Goal: Information Seeking & Learning: Learn about a topic

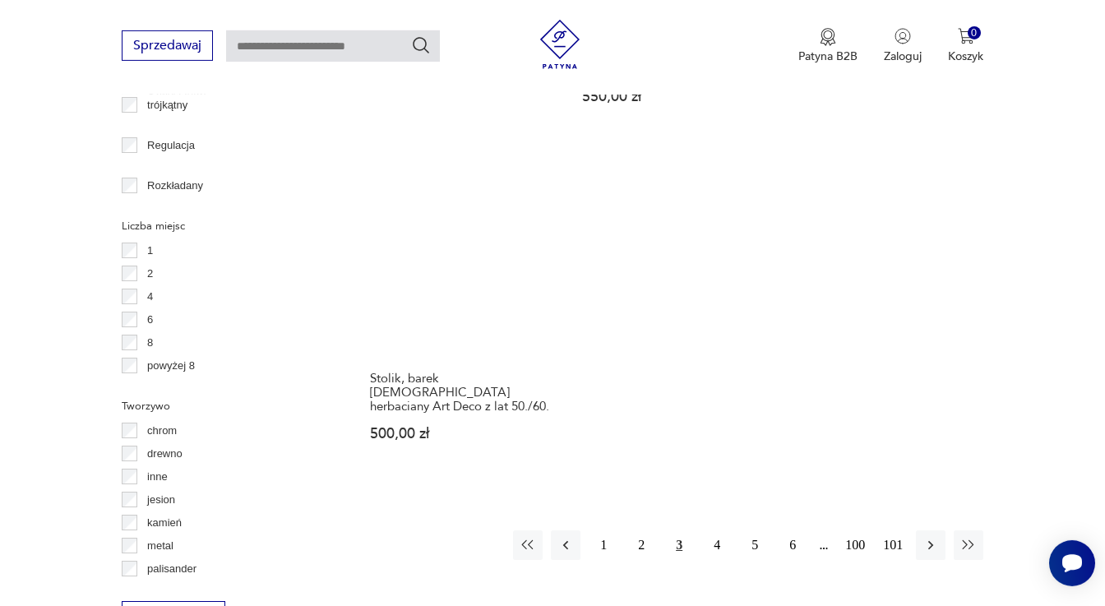
scroll to position [2296, 0]
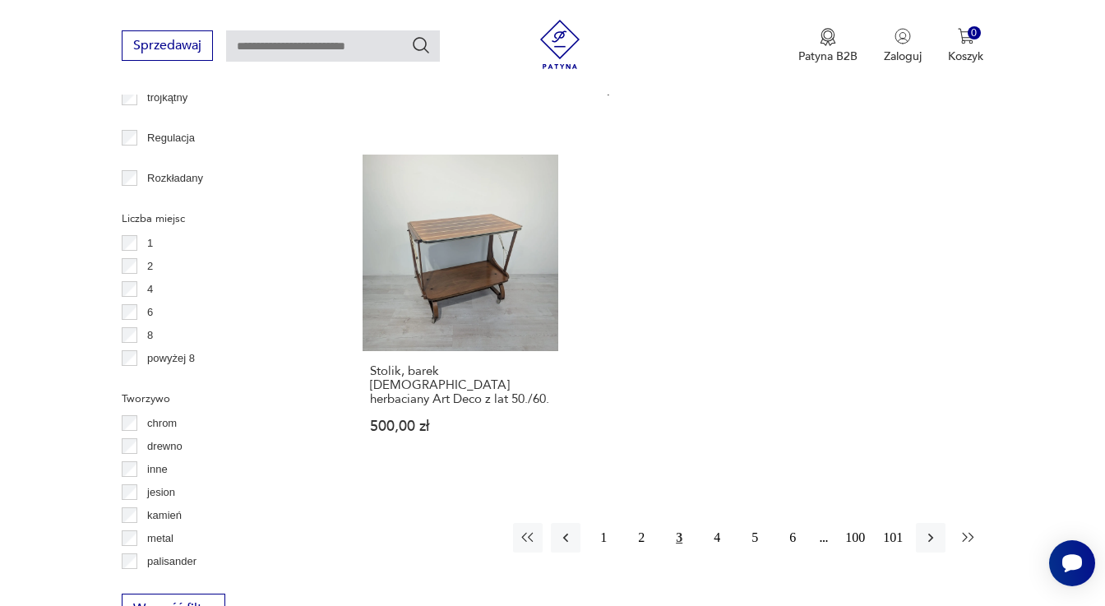
click at [973, 530] on icon "button" at bounding box center [968, 538] width 16 height 16
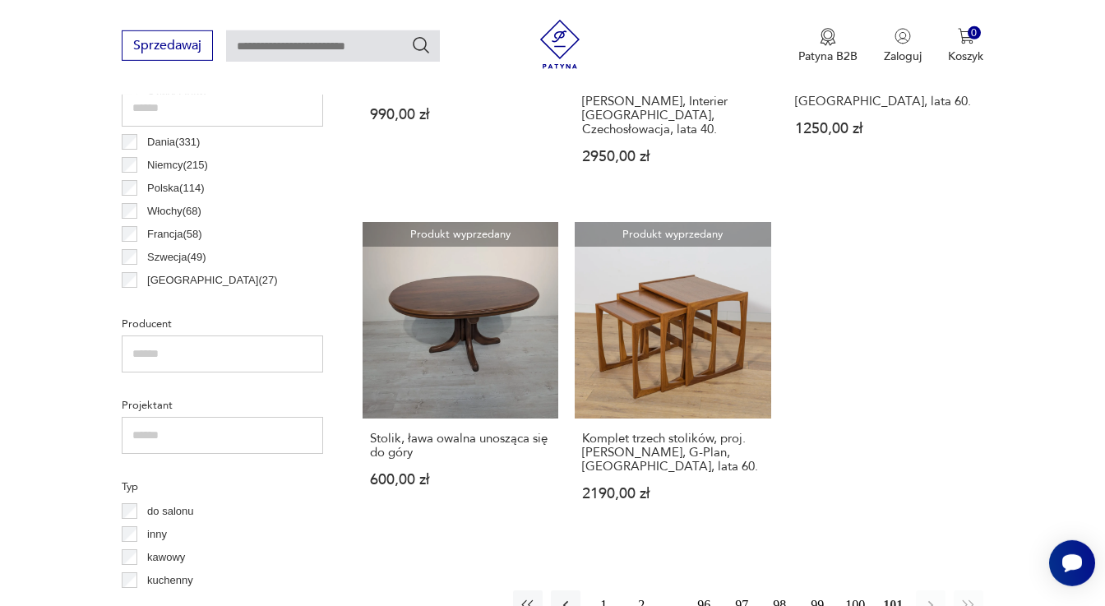
scroll to position [980, 0]
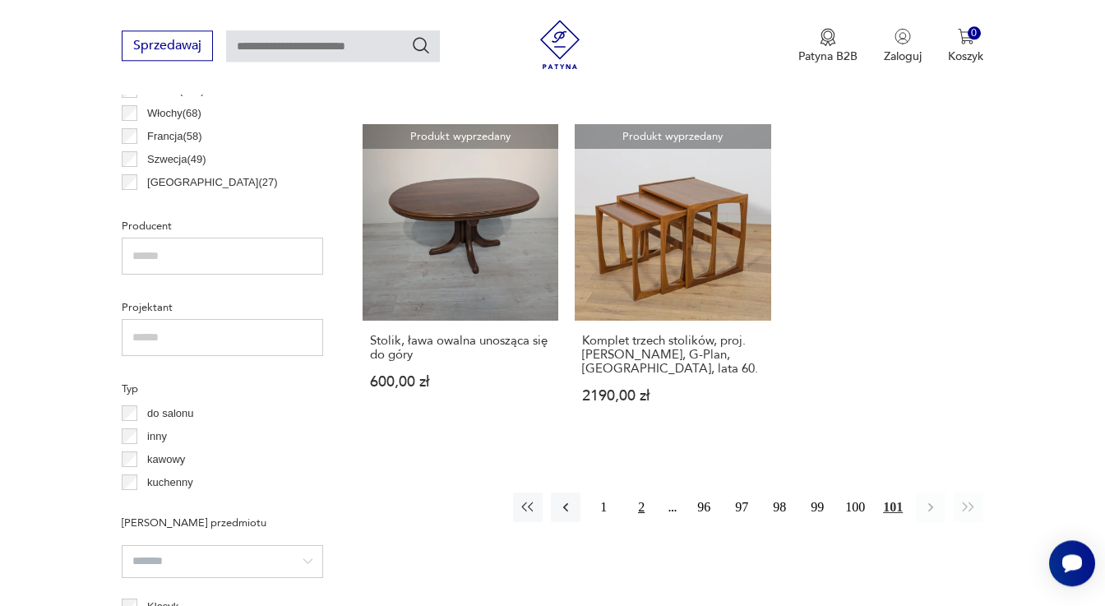
click at [641, 493] on button "2" at bounding box center [642, 508] width 30 height 30
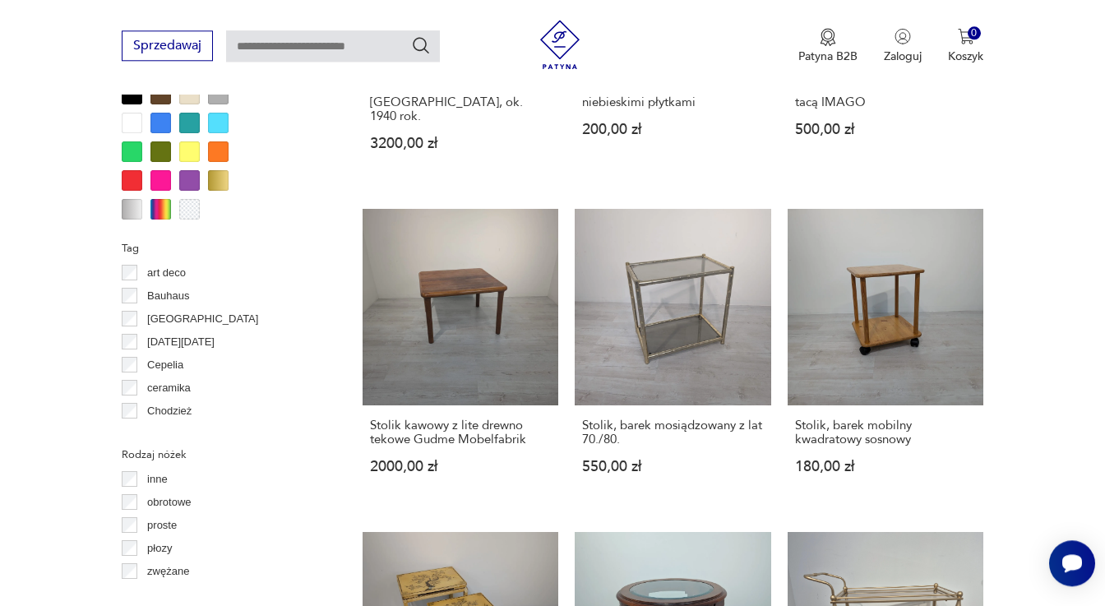
scroll to position [1559, 0]
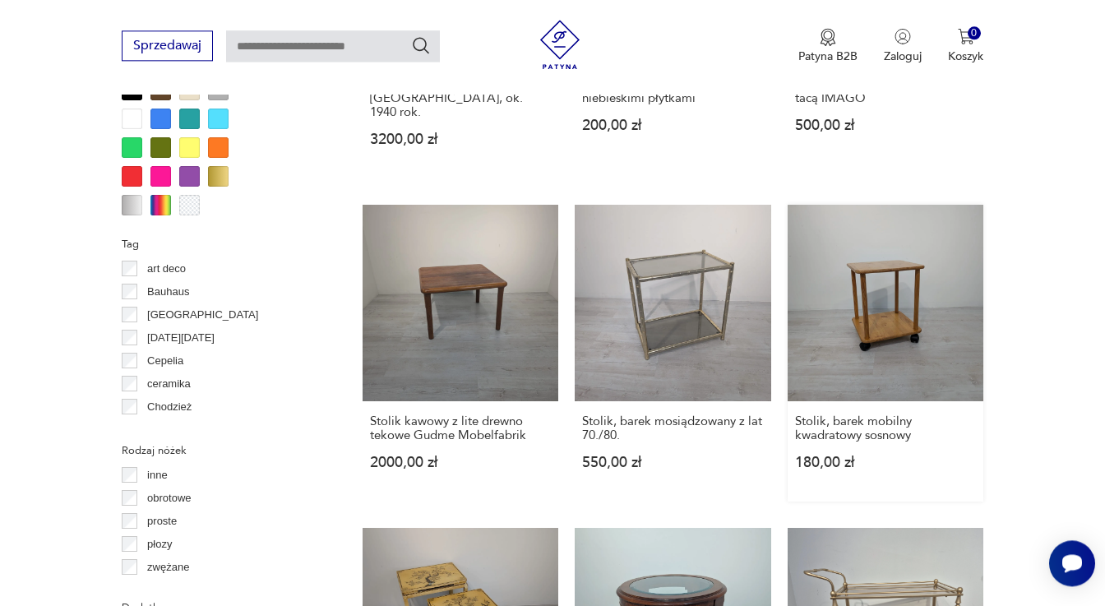
click at [926, 273] on link "Stolik, barek mobilny kwadratowy sosnowy 180,00 zł" at bounding box center [886, 353] width 196 height 296
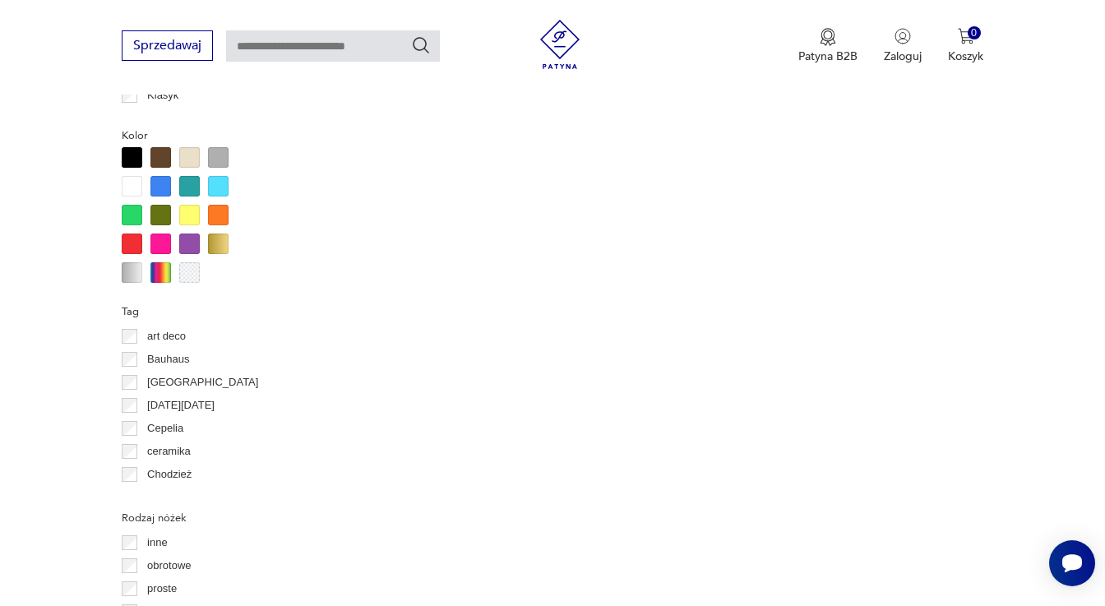
scroll to position [1491, 0]
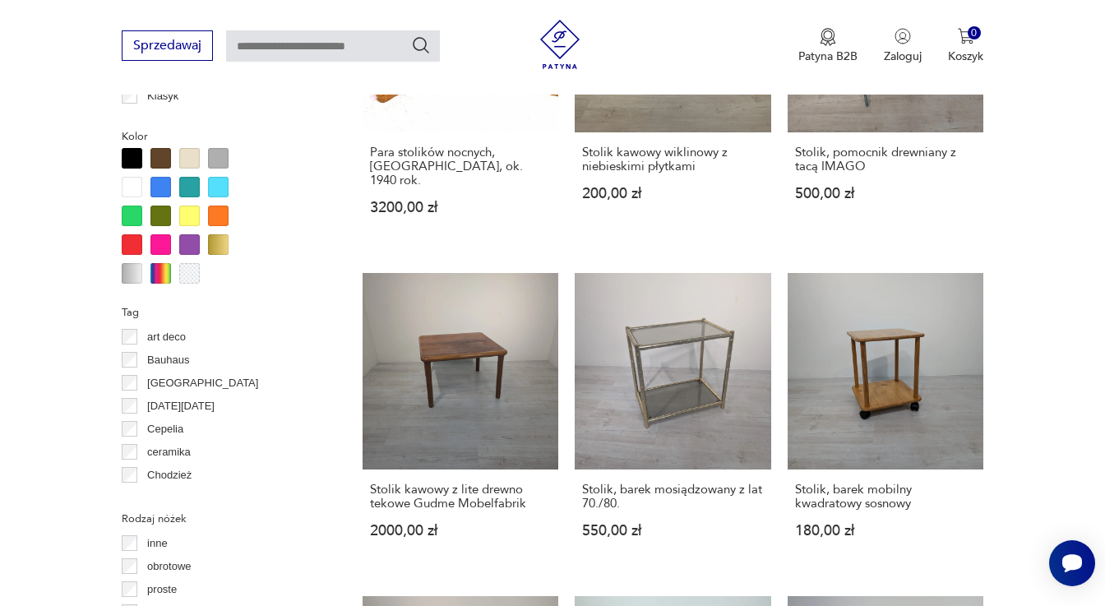
click at [160, 155] on div at bounding box center [160, 158] width 21 height 21
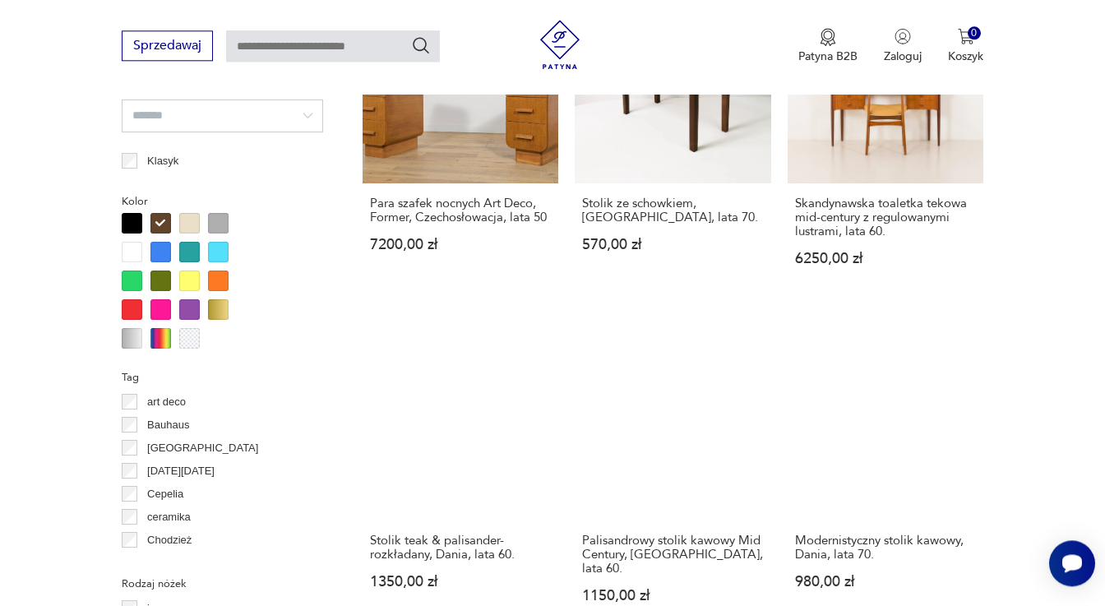
scroll to position [1430, 0]
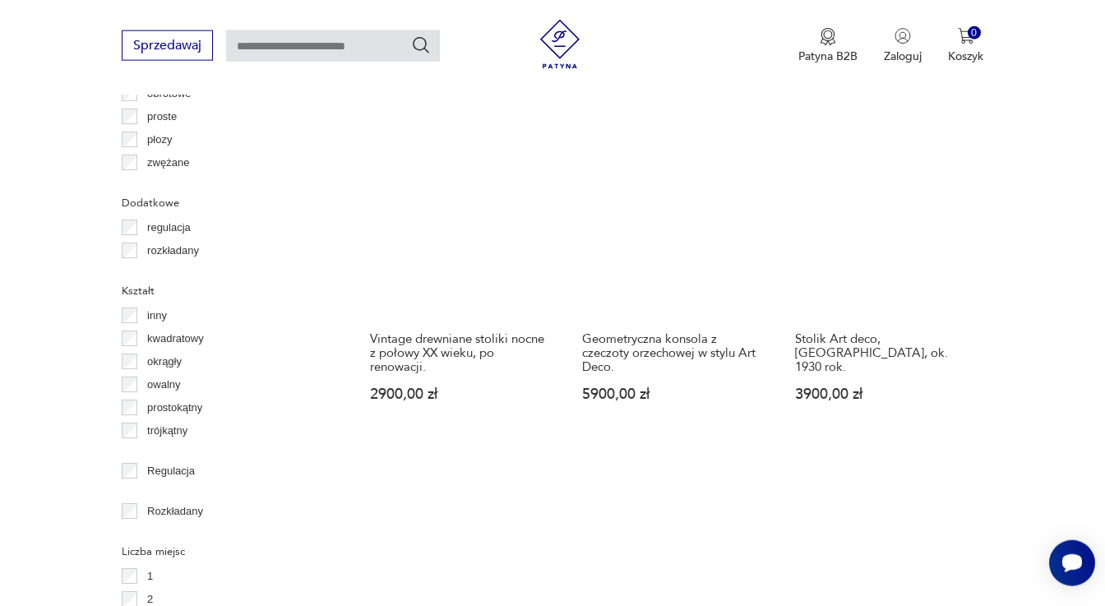
scroll to position [1981, 0]
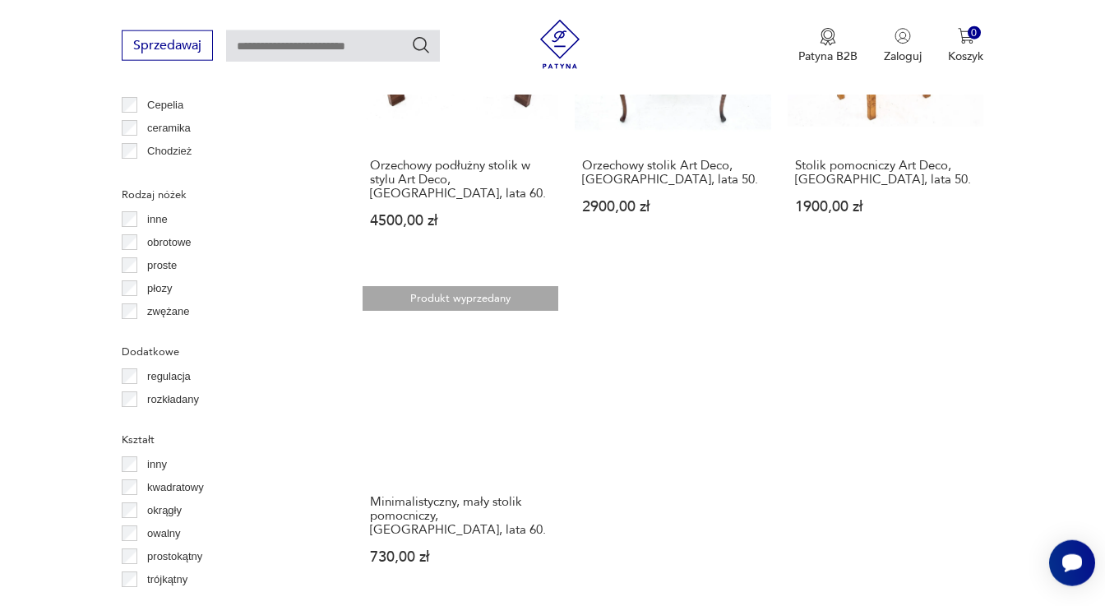
scroll to position [2037, 0]
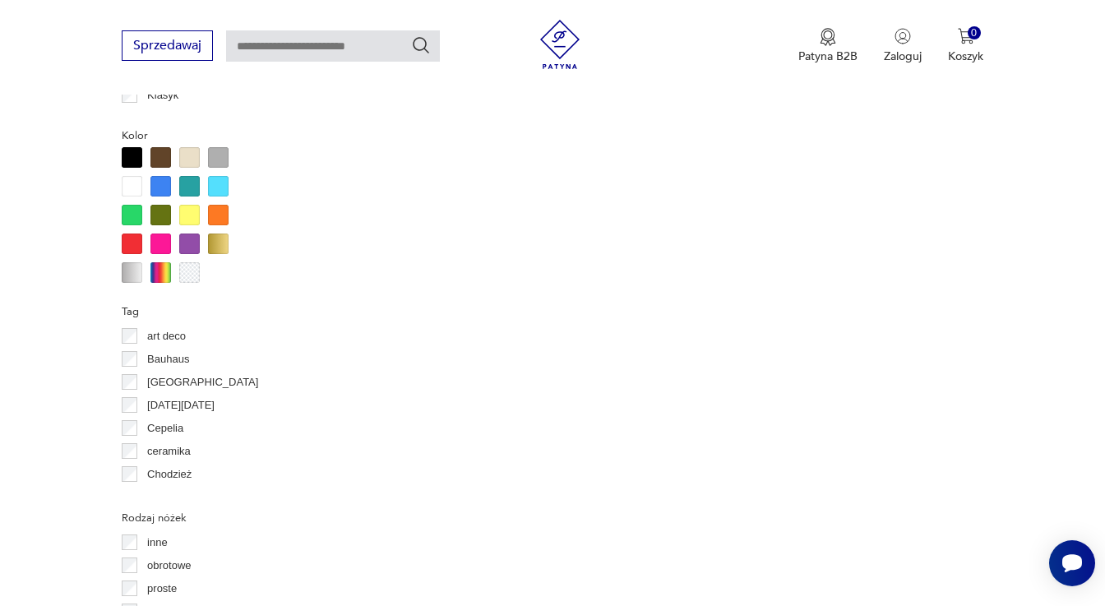
scroll to position [1491, 0]
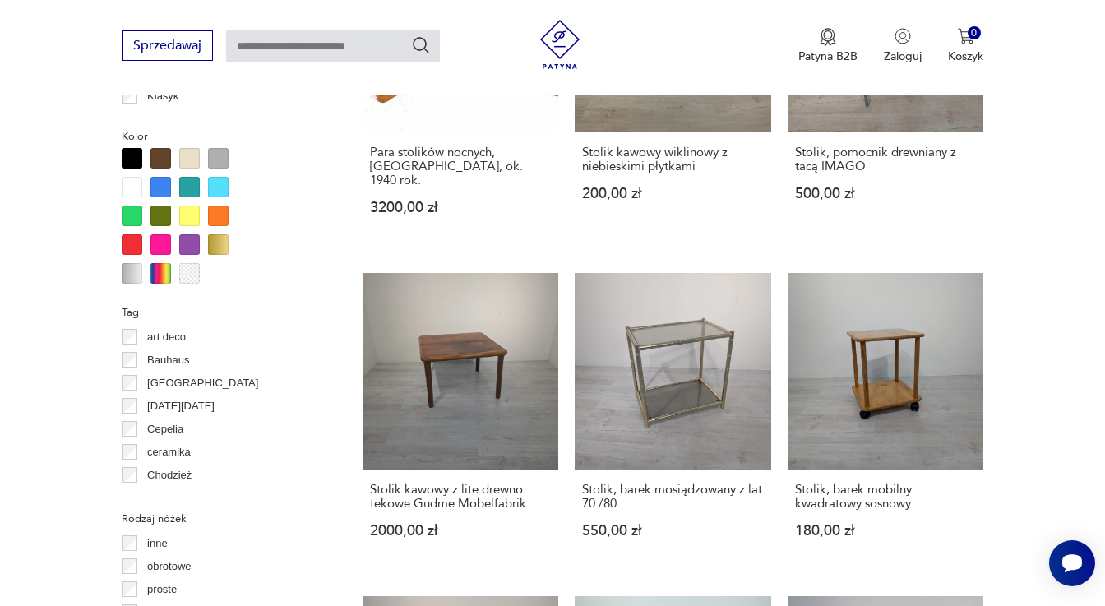
click at [163, 157] on div at bounding box center [160, 158] width 21 height 21
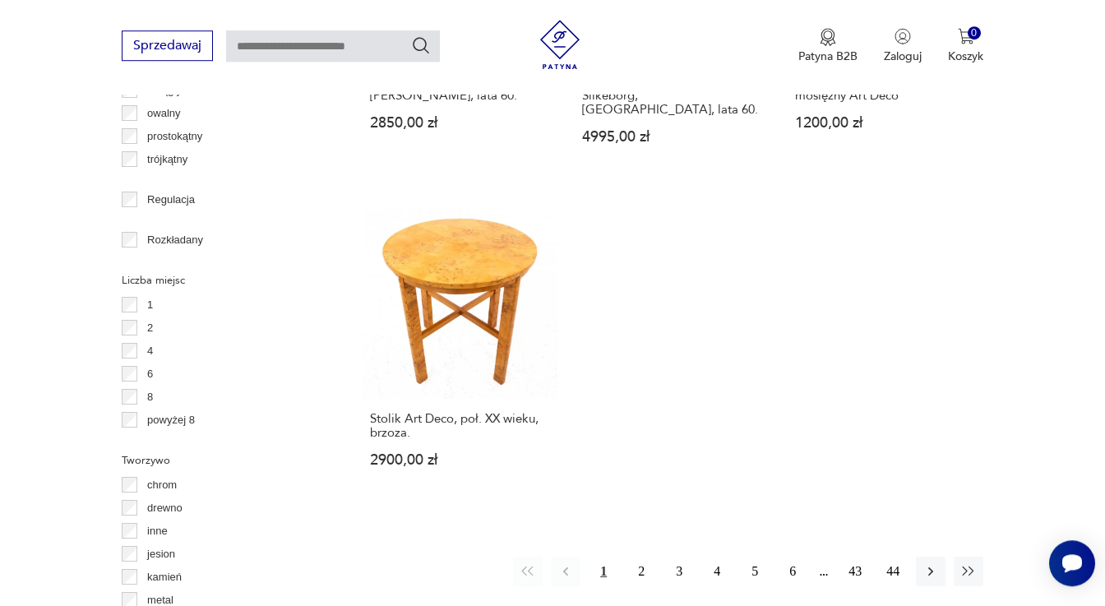
scroll to position [2313, 0]
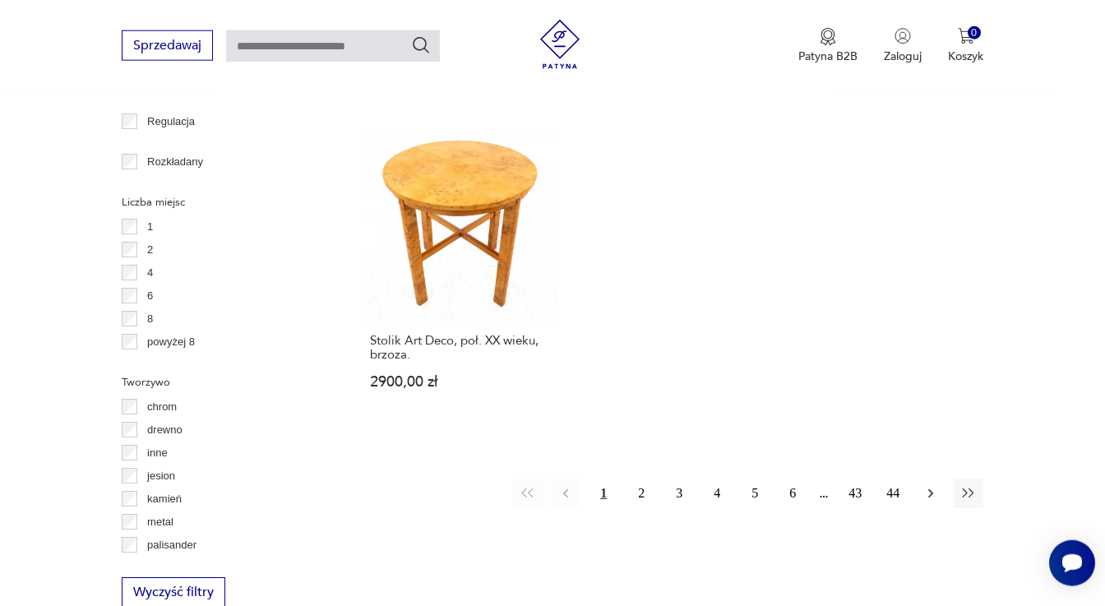
click at [931, 488] on icon "button" at bounding box center [930, 492] width 5 height 9
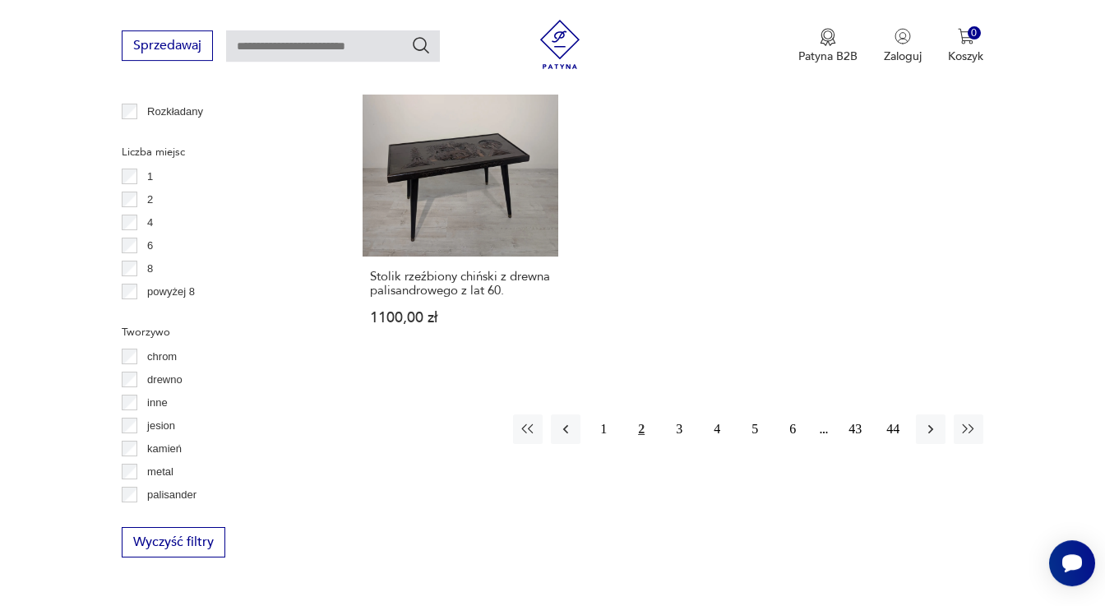
scroll to position [2468, 0]
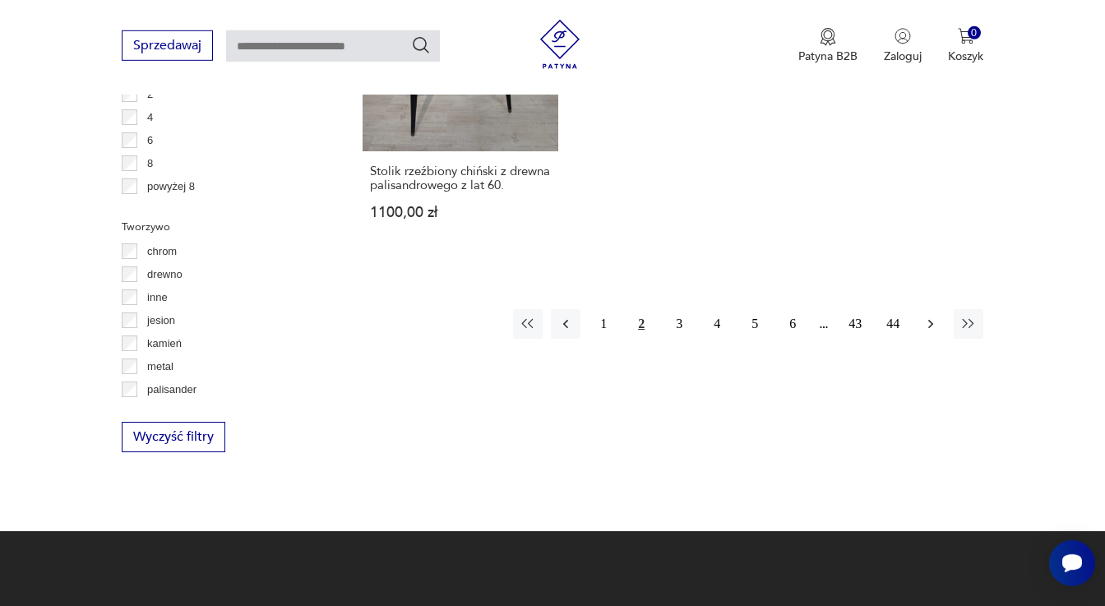
click at [929, 316] on icon "button" at bounding box center [931, 324] width 16 height 16
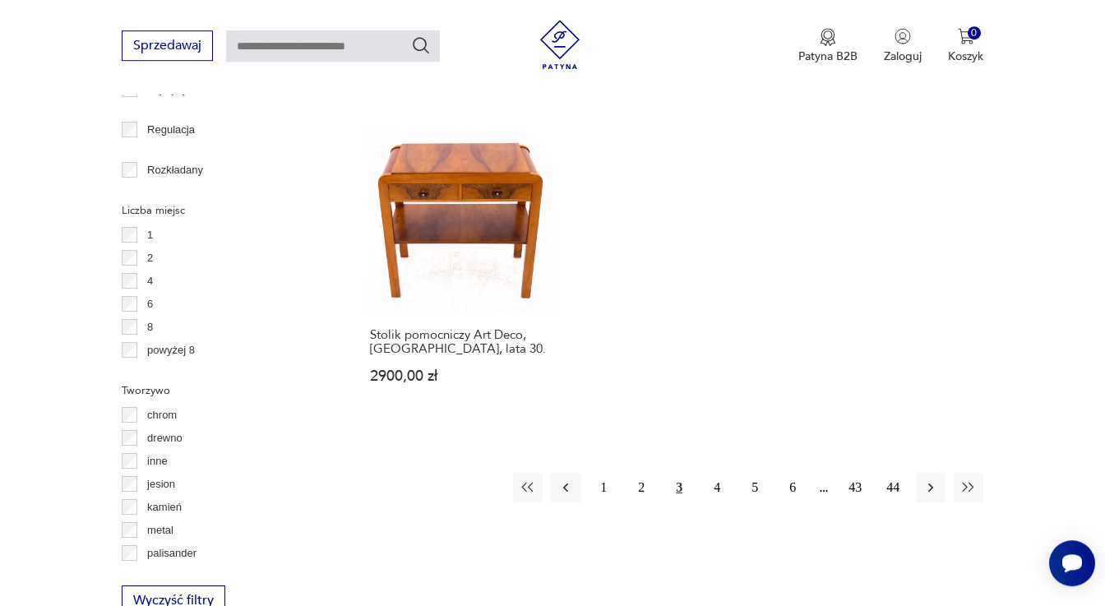
scroll to position [2301, 0]
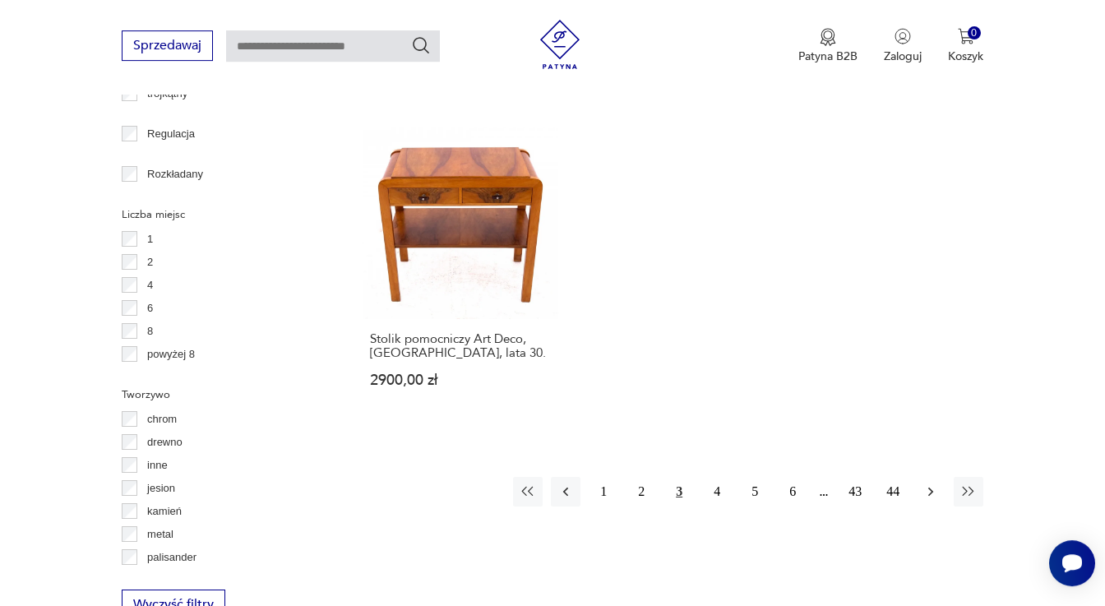
click at [935, 484] on button "button" at bounding box center [931, 492] width 30 height 30
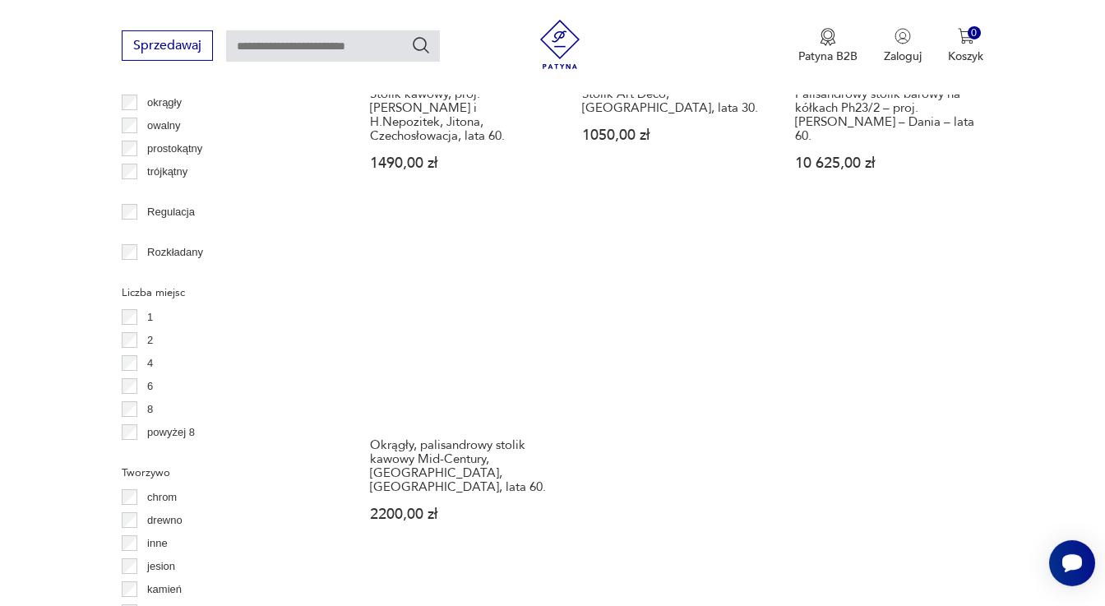
scroll to position [2218, 0]
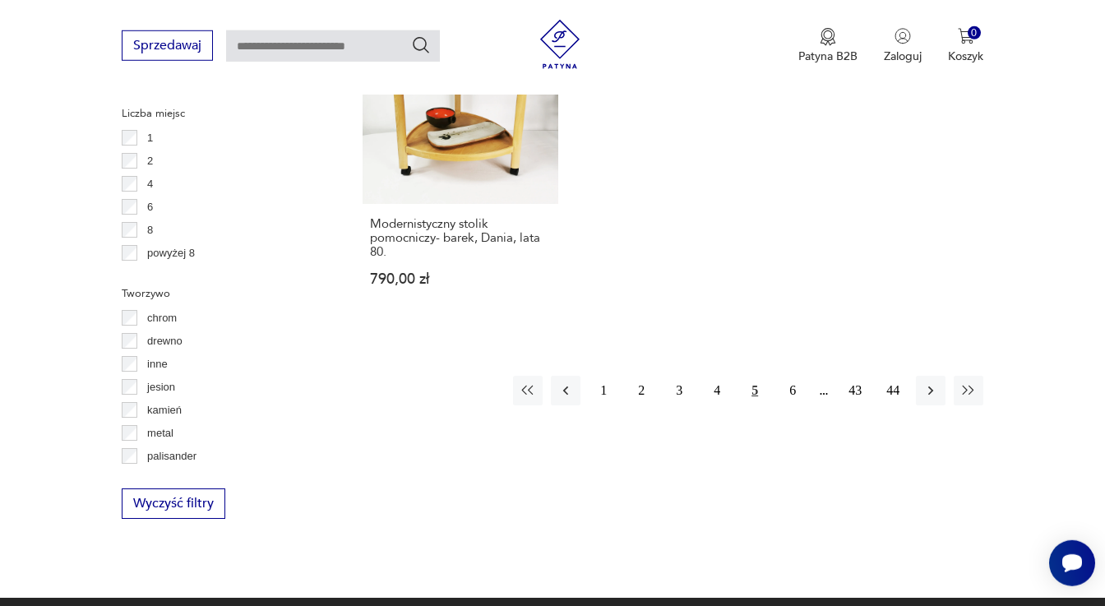
scroll to position [2414, 0]
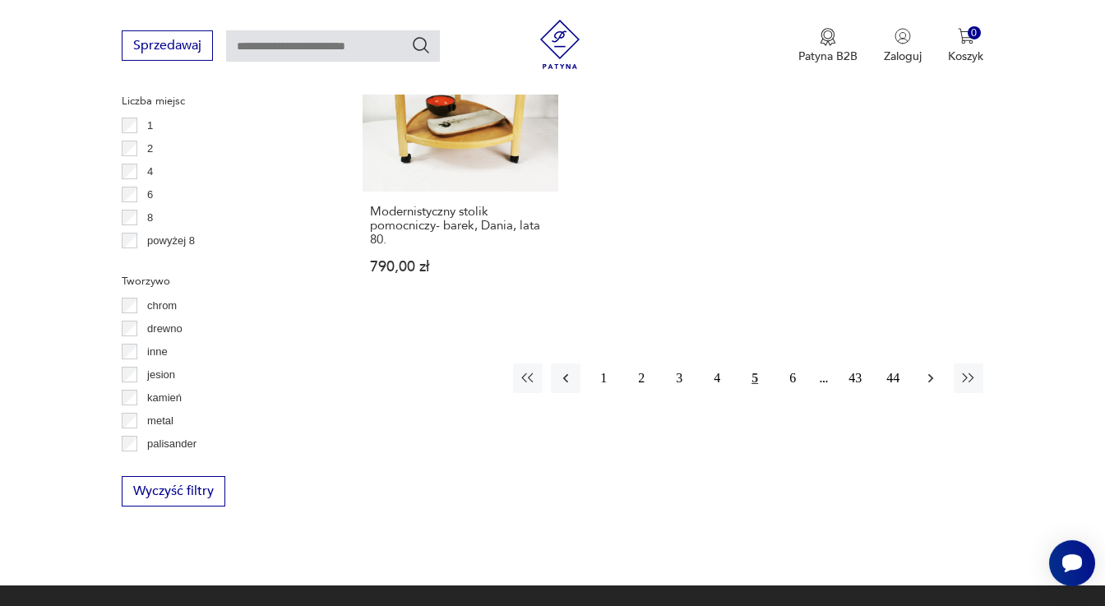
click at [932, 370] on icon "button" at bounding box center [931, 378] width 16 height 16
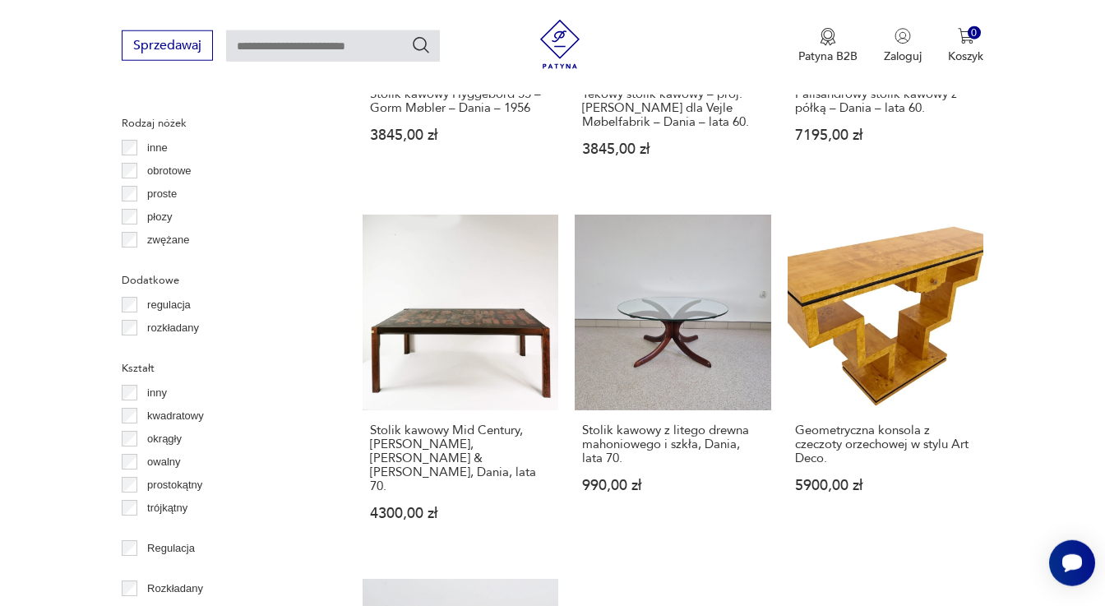
scroll to position [1937, 0]
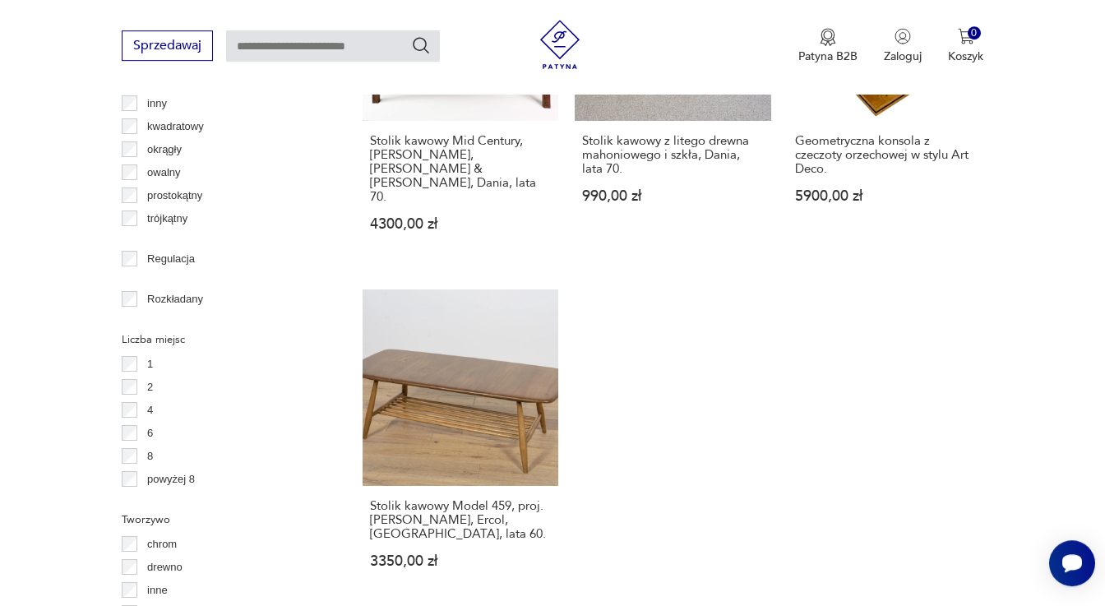
scroll to position [2305, 0]
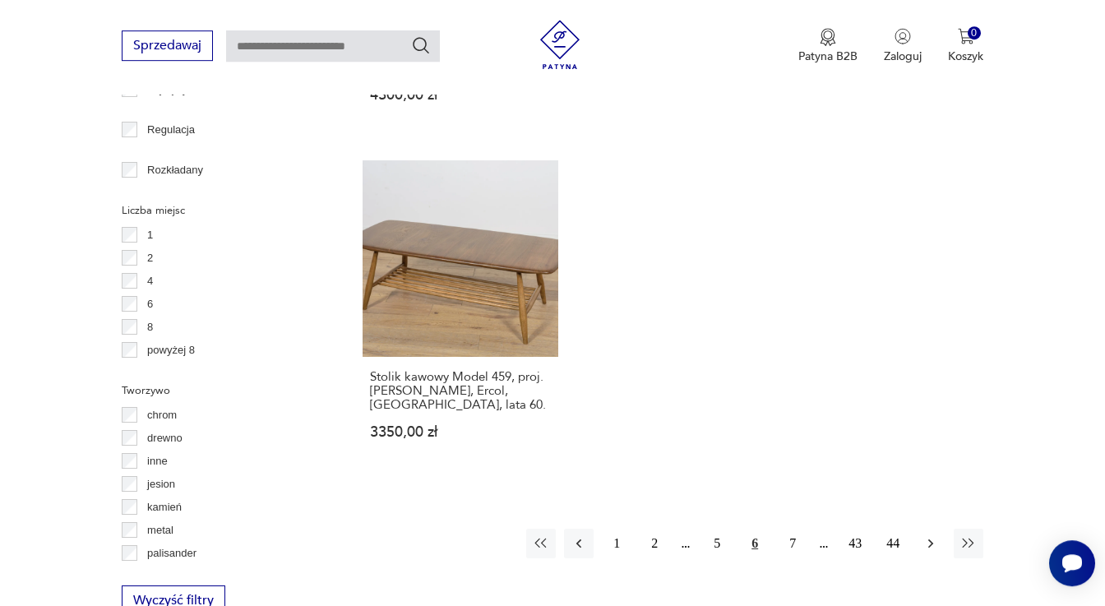
click at [932, 539] on icon "button" at bounding box center [930, 543] width 5 height 9
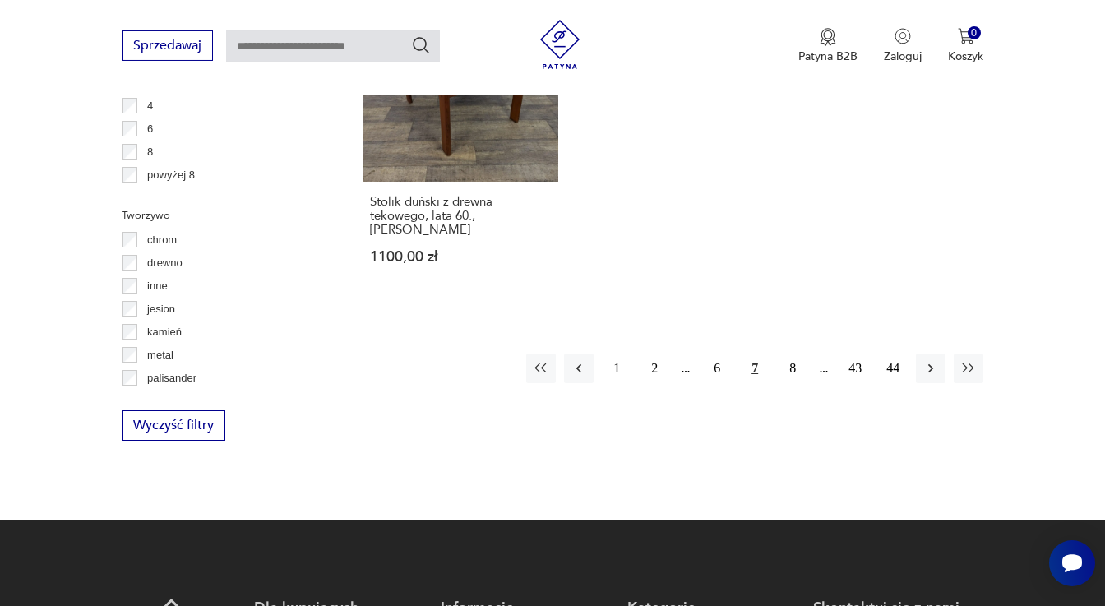
scroll to position [2477, 0]
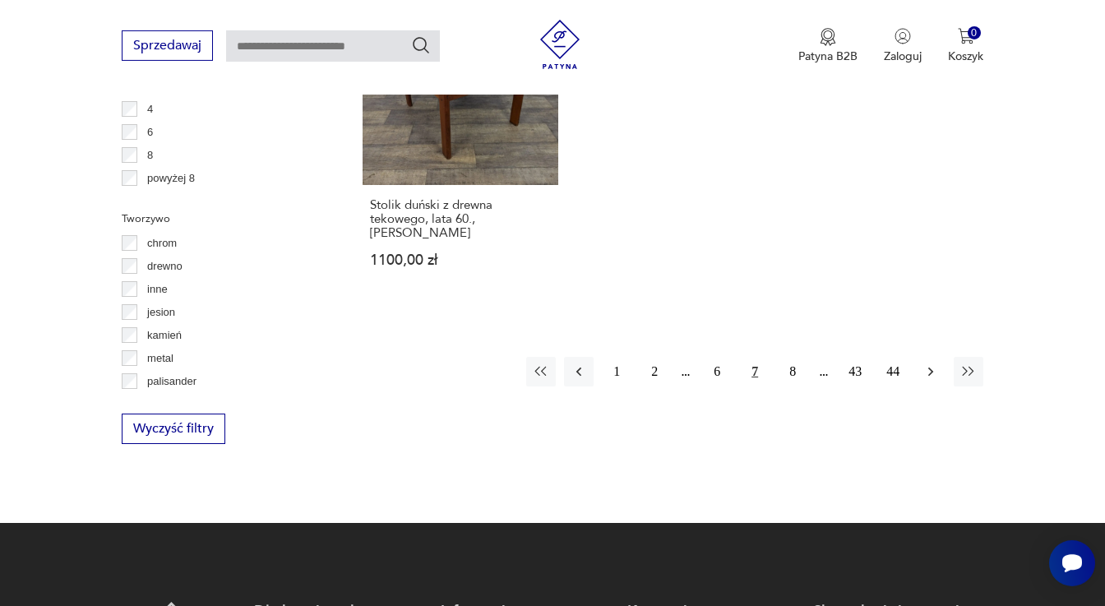
click at [927, 363] on icon "button" at bounding box center [931, 371] width 16 height 16
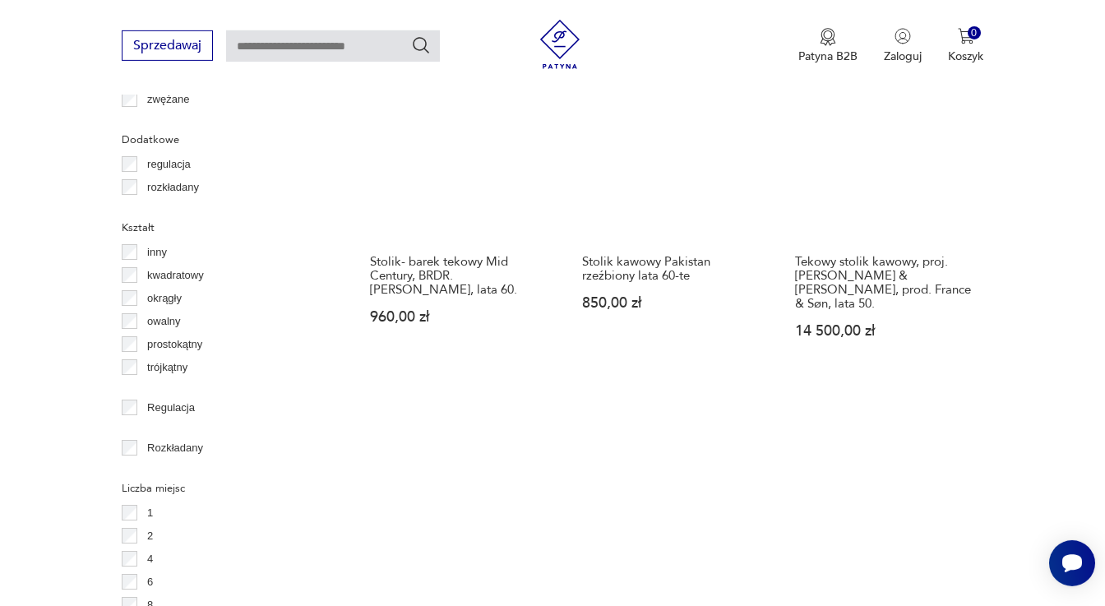
scroll to position [2210, 0]
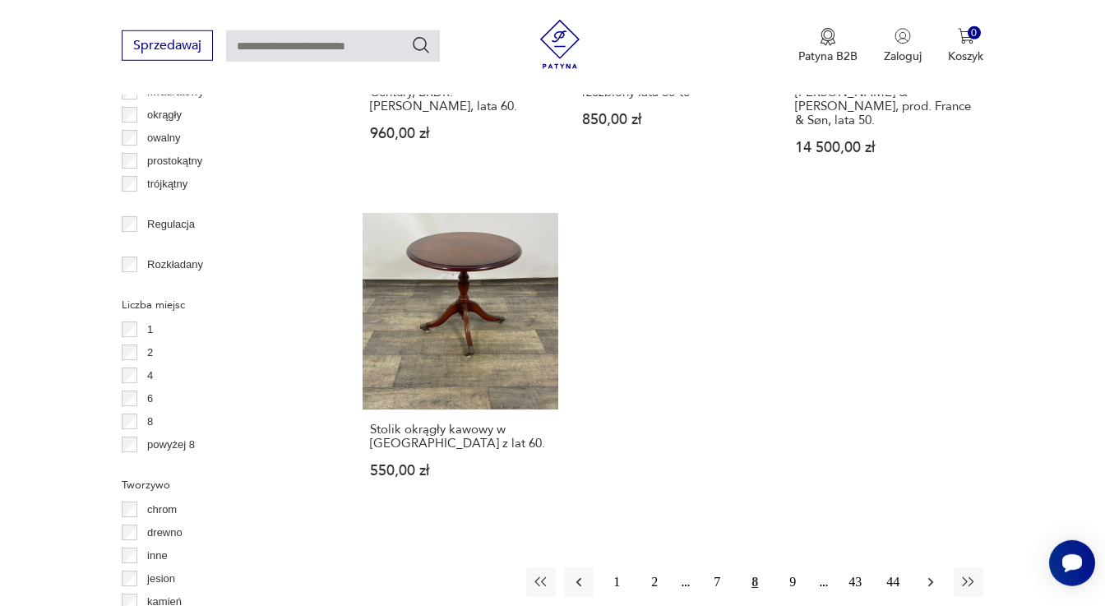
click at [932, 574] on icon "button" at bounding box center [931, 582] width 16 height 16
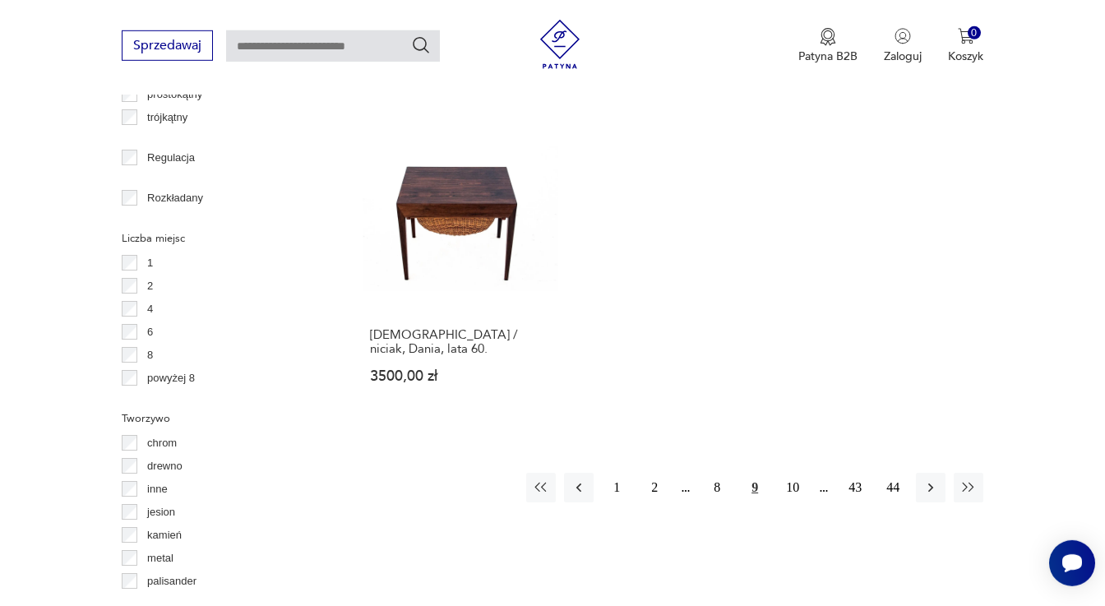
scroll to position [2273, 0]
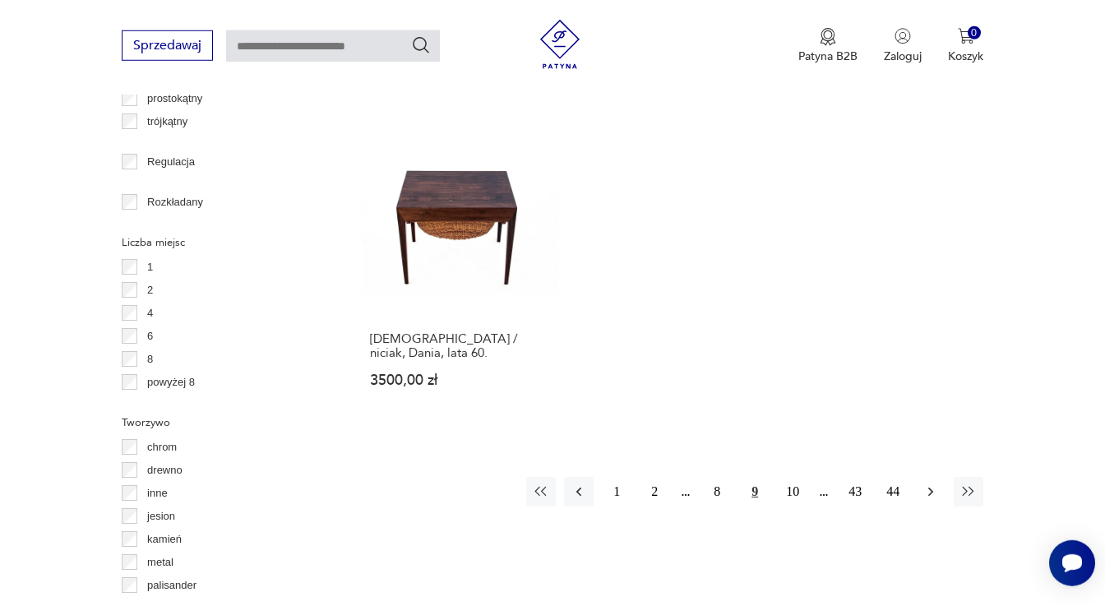
click at [932, 487] on icon "button" at bounding box center [930, 491] width 5 height 9
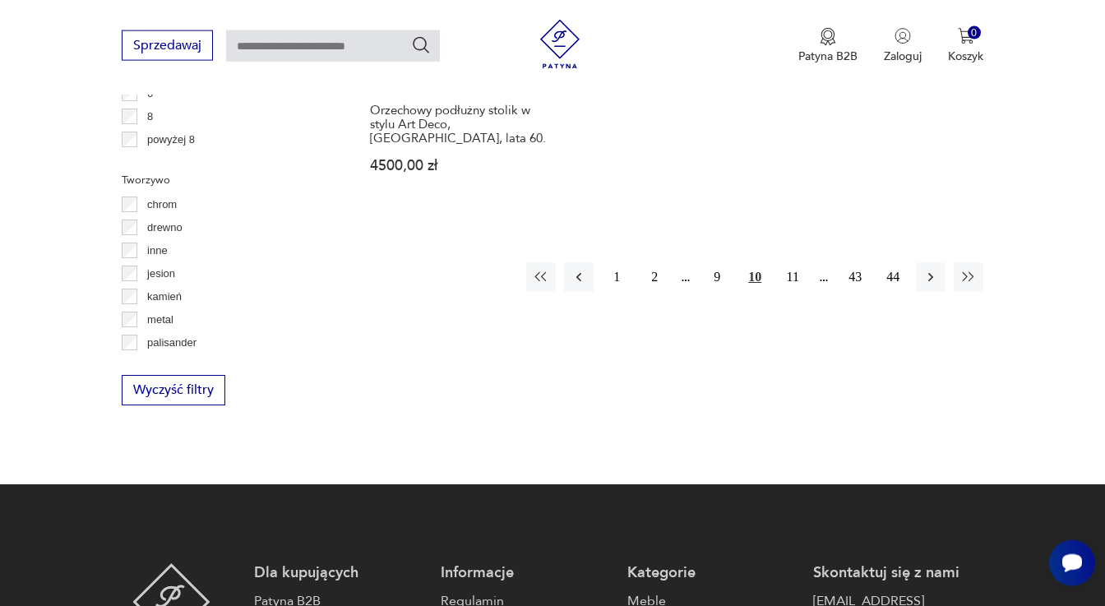
scroll to position [2519, 0]
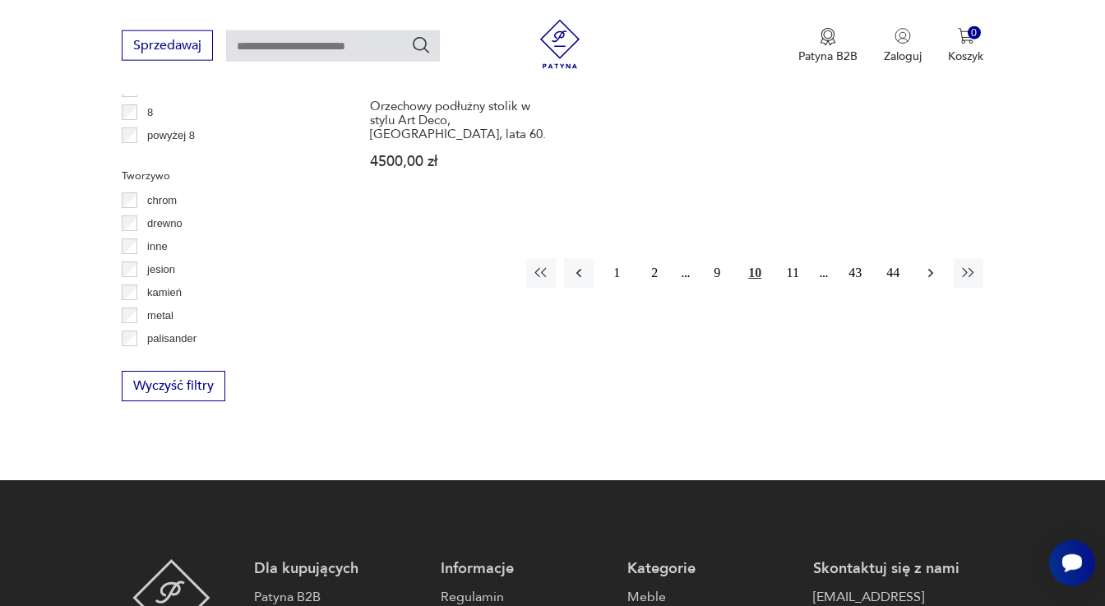
click at [929, 265] on icon "button" at bounding box center [931, 273] width 16 height 16
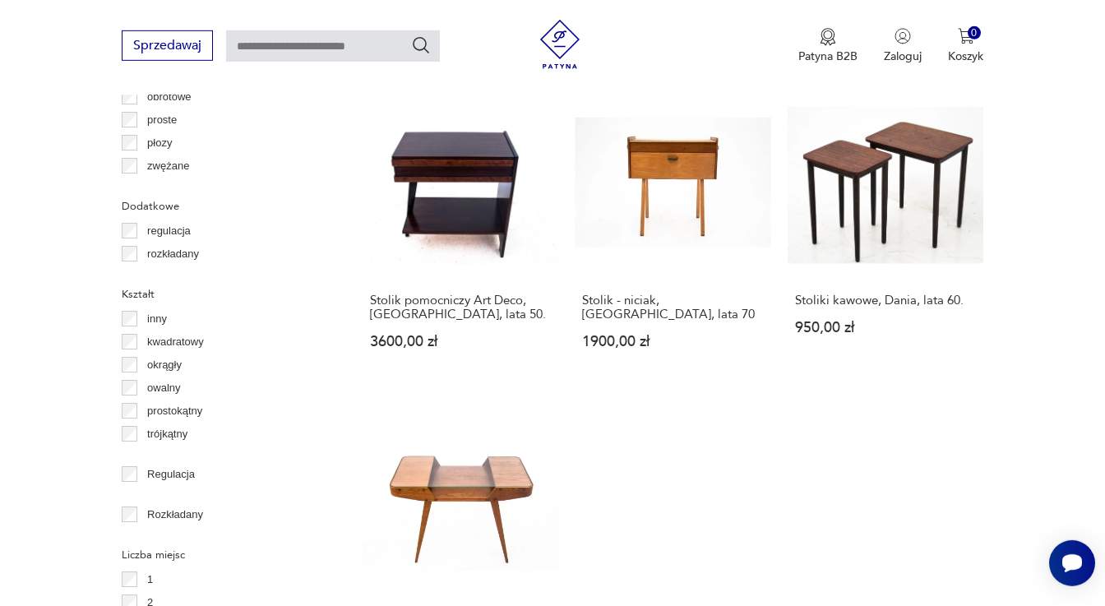
scroll to position [2015, 0]
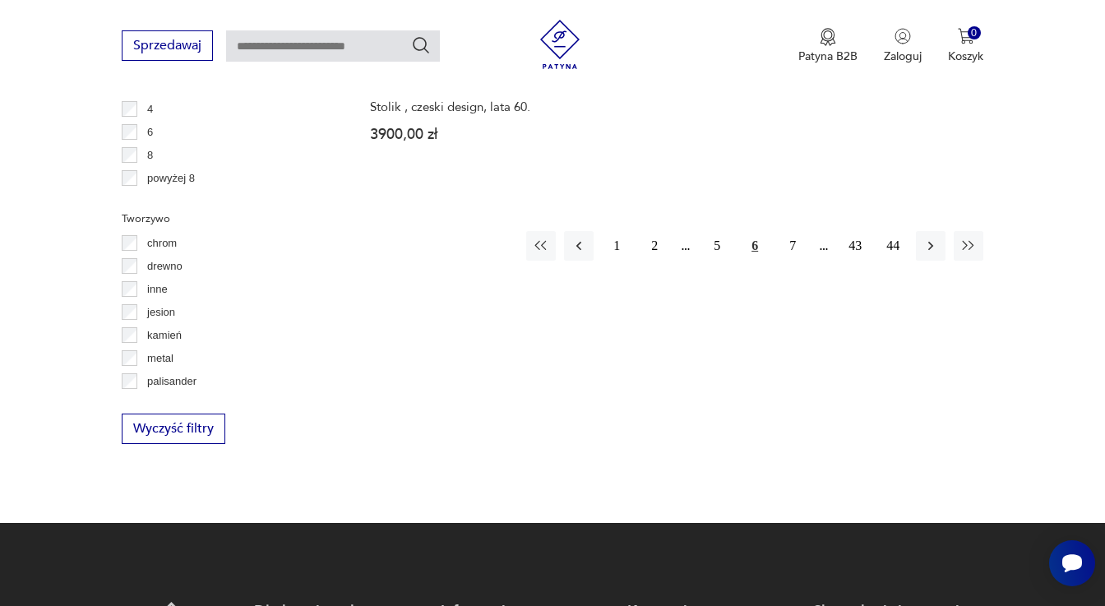
scroll to position [2305, 0]
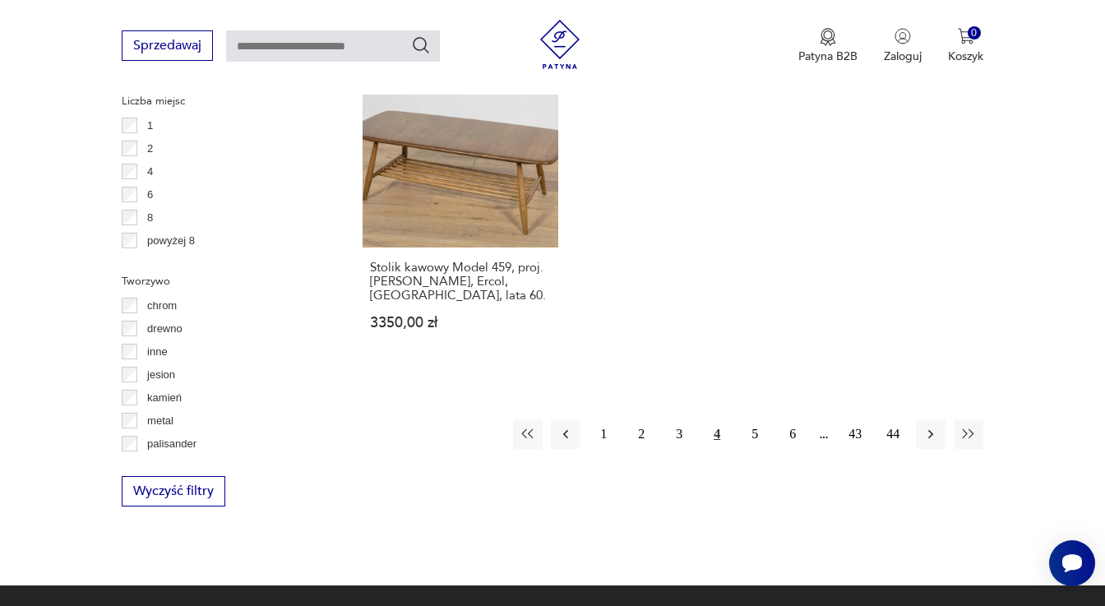
scroll to position [2218, 0]
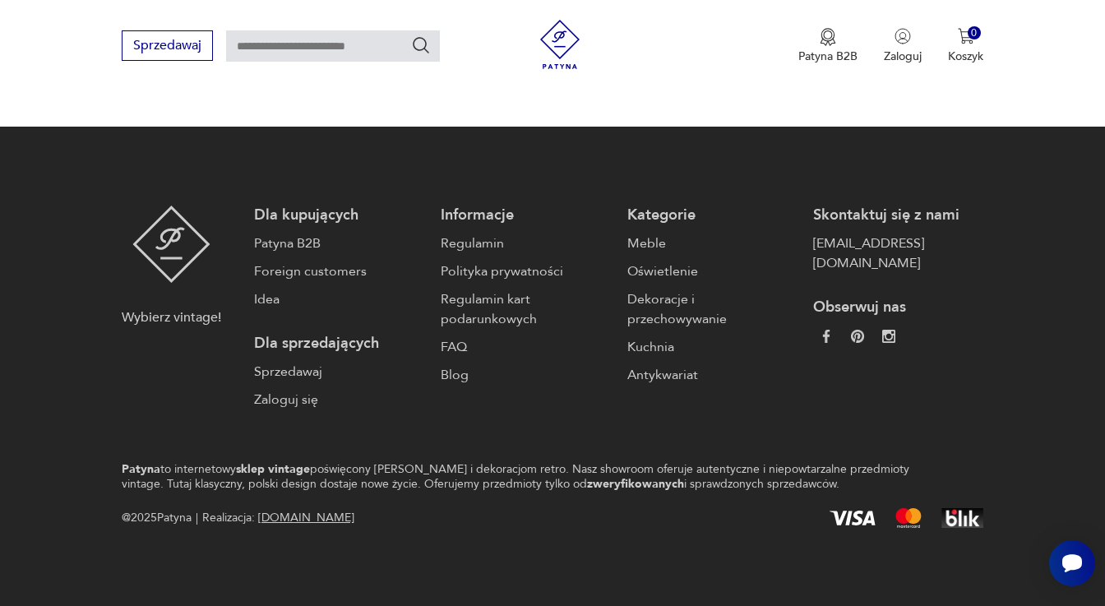
scroll to position [2871, 0]
